Goal: Information Seeking & Learning: Learn about a topic

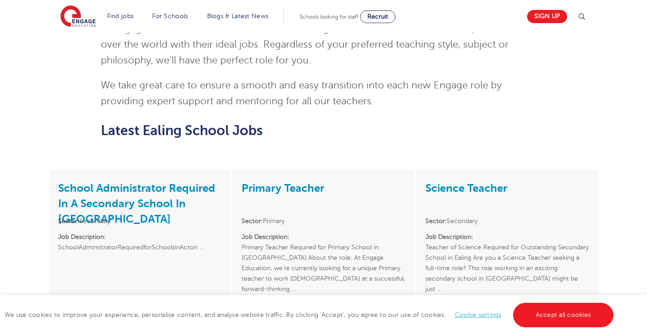
scroll to position [998, 0]
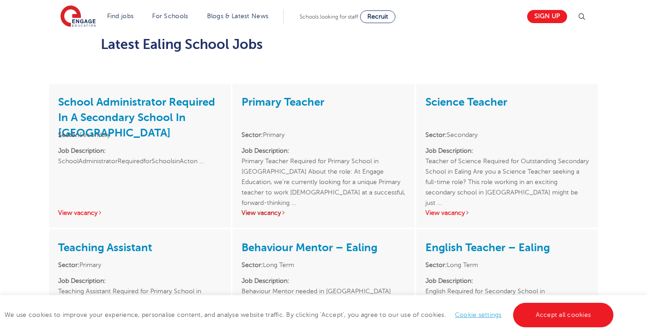
click at [270, 210] on link "View vacancy" at bounding box center [263, 213] width 44 height 7
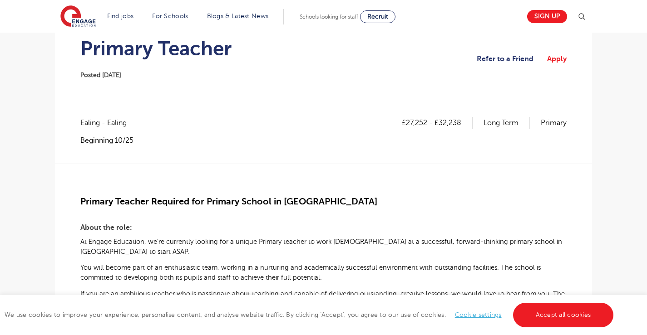
scroll to position [91, 0]
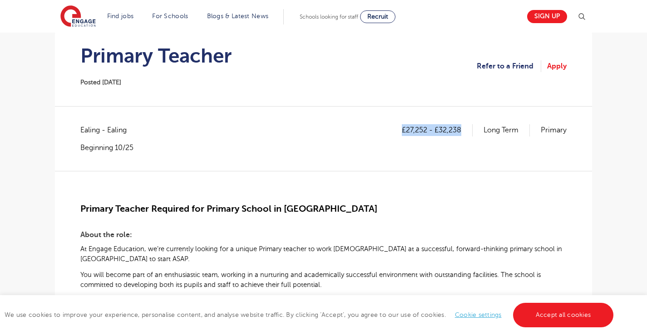
drag, startPoint x: 465, startPoint y: 132, endPoint x: 392, endPoint y: 133, distance: 73.1
click at [392, 133] on div "£27,252 - £32,238 Long Term Primary Ealing - Ealing Beginning 10/25" at bounding box center [323, 138] width 486 height 28
click at [368, 162] on div "£27,252 - £32,238 Long Term Primary Ealing - Ealing Beginning 10/25" at bounding box center [323, 147] width 486 height 46
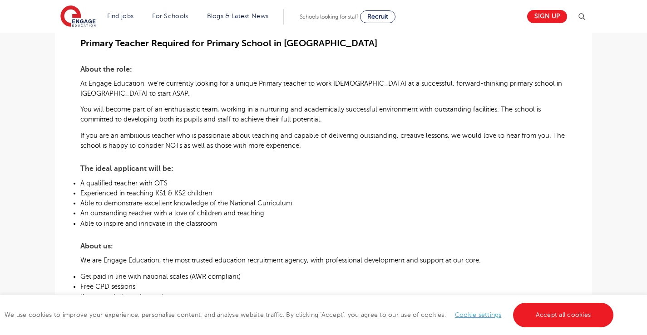
scroll to position [272, 0]
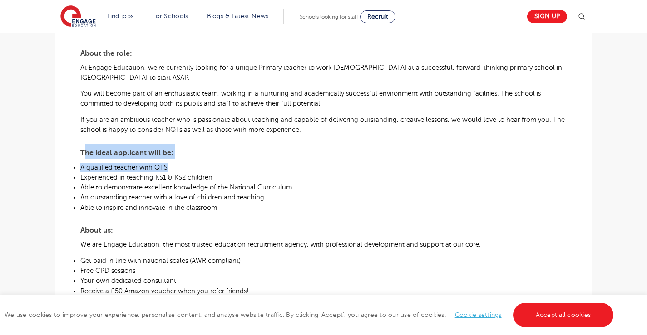
drag, startPoint x: 85, startPoint y: 159, endPoint x: 171, endPoint y: 164, distance: 85.9
click at [171, 164] on div "Primary Teacher Required for Primary School in Ealing About the role: At Engage…" at bounding box center [323, 201] width 486 height 422
drag, startPoint x: 182, startPoint y: 163, endPoint x: 191, endPoint y: 162, distance: 9.1
click at [182, 163] on p "A qualified teacher with QTS" at bounding box center [323, 167] width 486 height 9
click at [268, 169] on p "A qualified teacher with QTS" at bounding box center [323, 167] width 486 height 9
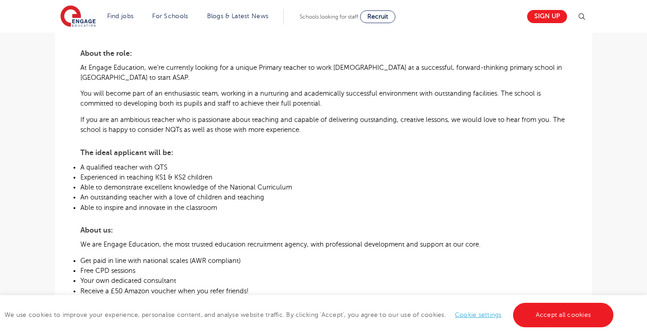
click at [241, 188] on span "Able to demonstrate excellent knowledge of the National Curriculum" at bounding box center [185, 187] width 211 height 7
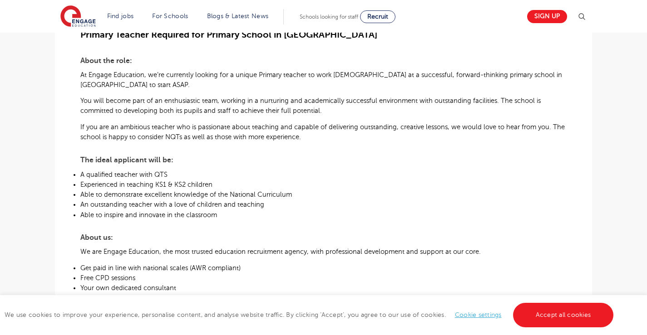
scroll to position [91, 0]
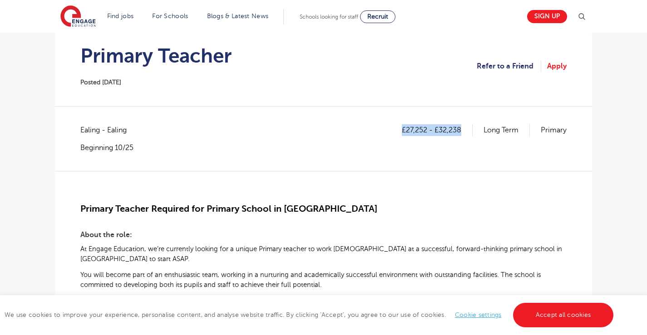
drag, startPoint x: 462, startPoint y: 123, endPoint x: 374, endPoint y: 124, distance: 88.1
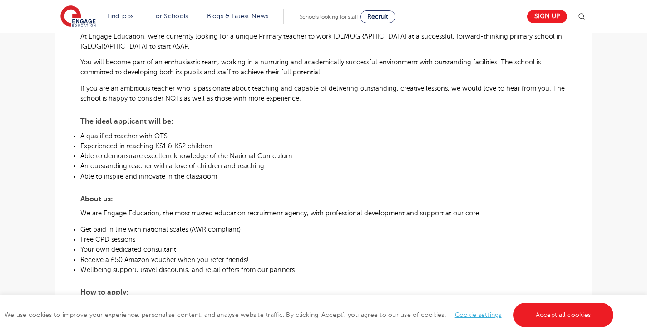
scroll to position [363, 0]
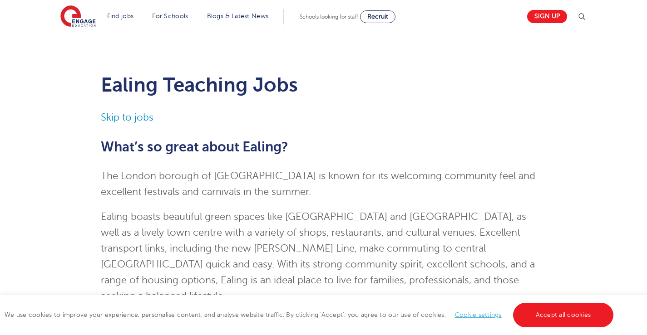
scroll to position [1044, 0]
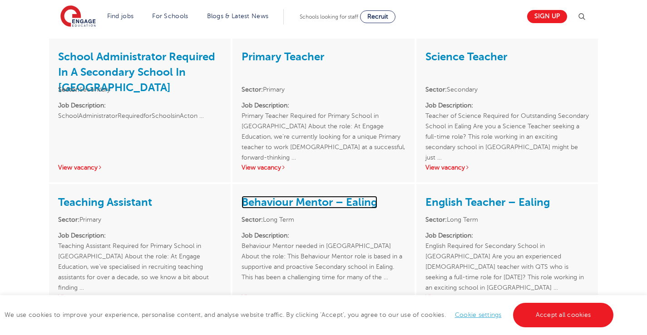
click at [345, 196] on link "Behaviour Mentor – Ealing" at bounding box center [309, 202] width 136 height 13
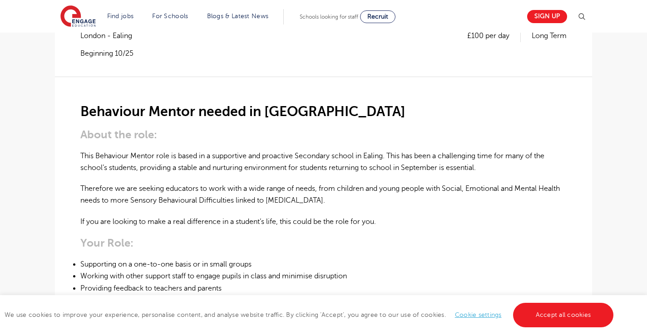
scroll to position [182, 0]
